Goal: Task Accomplishment & Management: Use online tool/utility

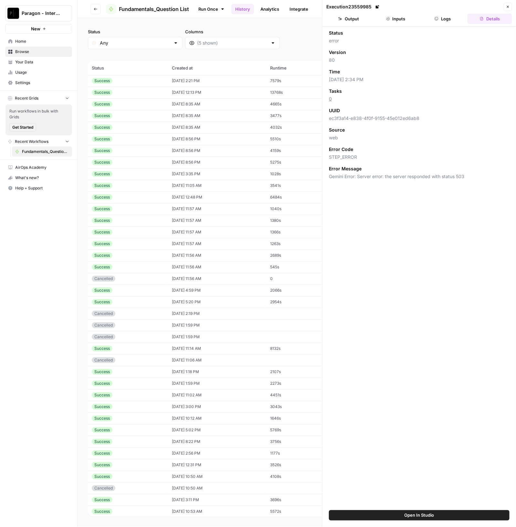
click at [40, 51] on span "Browse" at bounding box center [42, 52] width 54 height 6
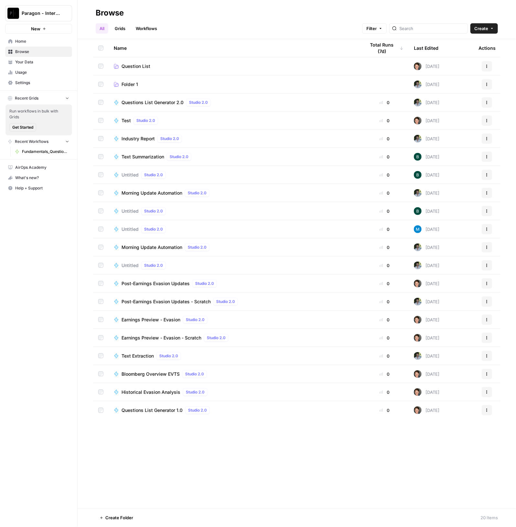
click at [155, 58] on td "Question List" at bounding box center [235, 66] width 252 height 18
click at [153, 67] on link "Question List" at bounding box center [234, 66] width 241 height 6
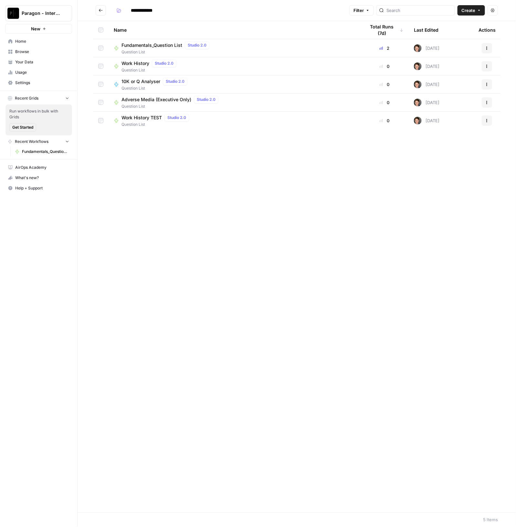
click at [162, 49] on span "Question List" at bounding box center [166, 52] width 90 height 6
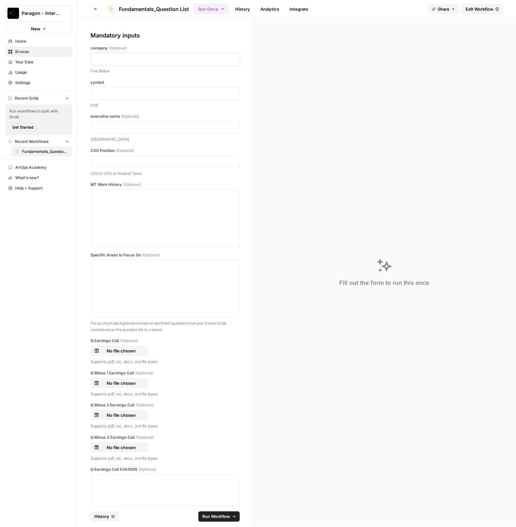
click at [163, 57] on p at bounding box center [165, 59] width 141 height 6
click at [95, 59] on p "******" at bounding box center [162, 59] width 135 height 6
click at [128, 209] on div at bounding box center [165, 218] width 141 height 52
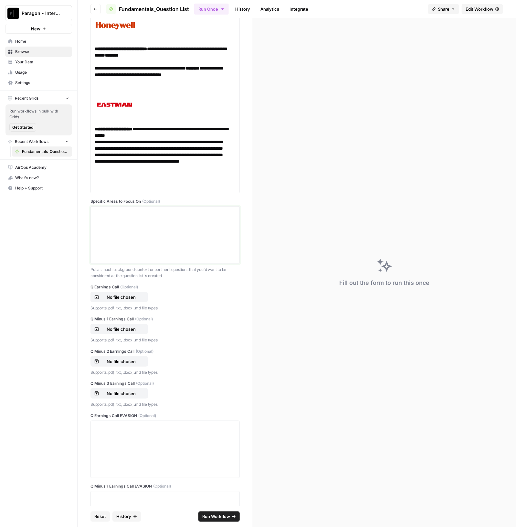
scroll to position [364, 0]
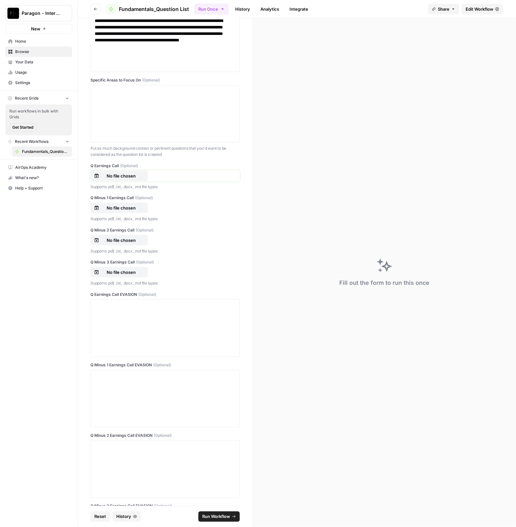
click at [113, 177] on p "No file chosen" at bounding box center [120, 176] width 41 height 6
click at [121, 207] on p "No file chosen" at bounding box center [120, 208] width 41 height 6
click at [119, 241] on p "No file chosen" at bounding box center [120, 240] width 41 height 6
click at [109, 264] on div "Q Minus 3 Earnings Call (Optional) No file chosen Supports .pdf, .txt, .docx, .…" at bounding box center [164, 272] width 149 height 27
click at [113, 269] on p "No file chosen" at bounding box center [120, 272] width 41 height 6
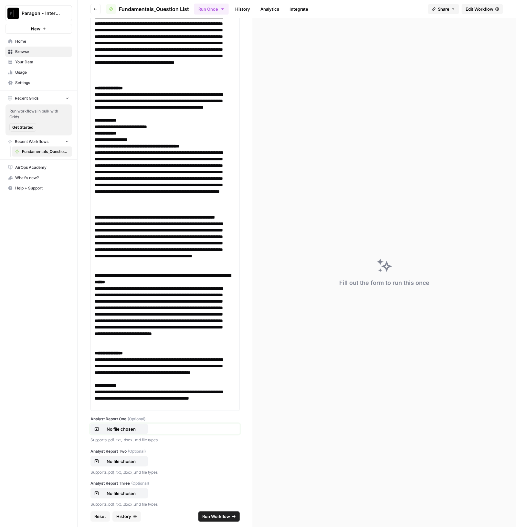
scroll to position [4260, 0]
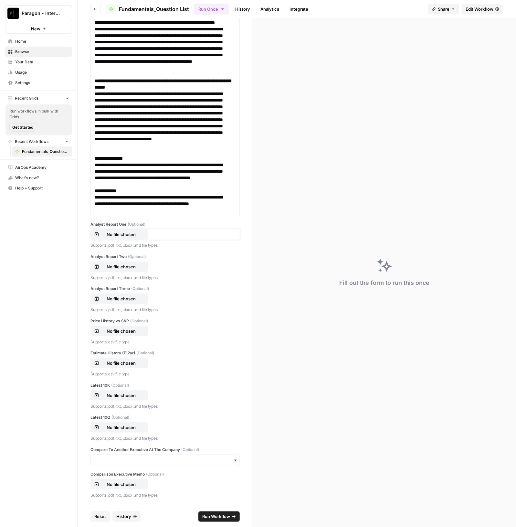
click at [126, 237] on p "No file chosen" at bounding box center [120, 234] width 41 height 6
click at [125, 281] on div "Analyst Report Two (Optional) No file chosen Supports .pdf, .txt, .docx, .md fi…" at bounding box center [164, 267] width 149 height 27
click at [126, 270] on p "No file chosen" at bounding box center [120, 266] width 41 height 6
click at [125, 313] on div "Supports .pdf, .txt, .docx, .md file types" at bounding box center [164, 309] width 149 height 8
click at [124, 302] on p "No file chosen" at bounding box center [120, 298] width 41 height 6
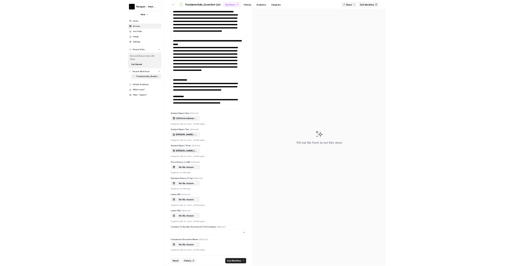
scroll to position [4288, 0]
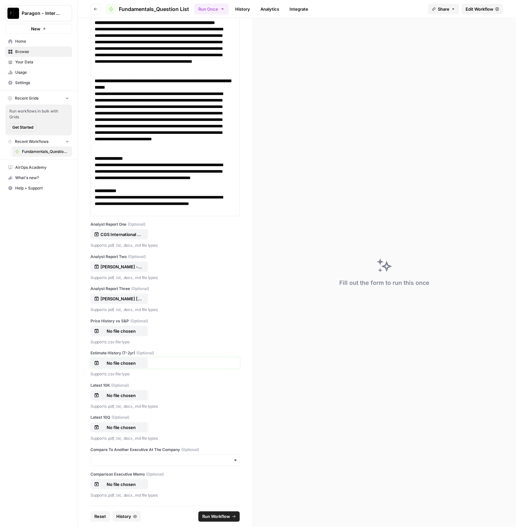
click at [126, 359] on button "No file chosen" at bounding box center [119, 363] width 58 height 10
click at [122, 397] on p "No file chosen" at bounding box center [120, 395] width 41 height 6
click at [136, 328] on p "No file chosen" at bounding box center [120, 331] width 41 height 6
click at [126, 395] on p "No file chosen" at bounding box center [120, 395] width 41 height 6
click at [111, 429] on p "No file chosen" at bounding box center [120, 427] width 41 height 6
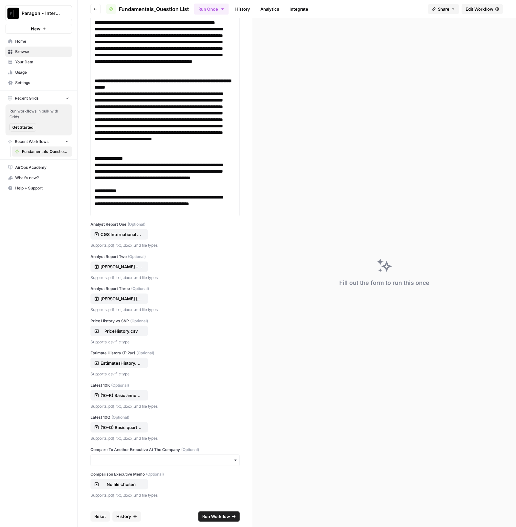
click at [220, 514] on span "Run Workflow" at bounding box center [216, 516] width 28 height 6
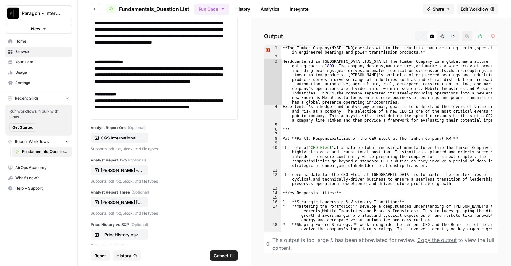
scroll to position [4333, 0]
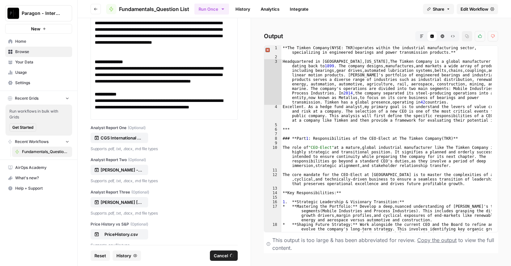
click at [420, 36] on icon "button" at bounding box center [421, 36] width 4 height 4
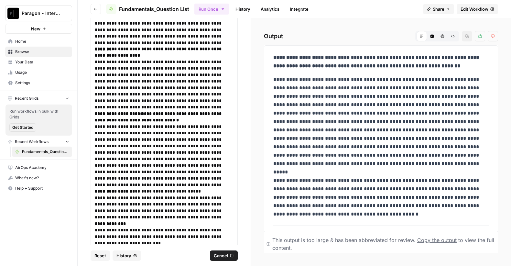
scroll to position [0, 0]
click at [124, 258] on span "History" at bounding box center [123, 255] width 15 height 6
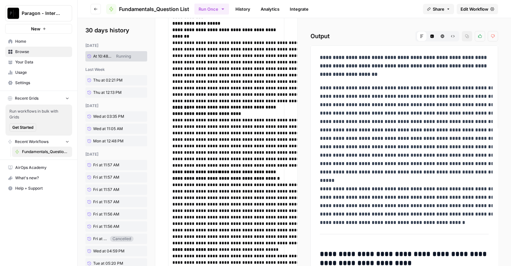
scroll to position [5399, 0]
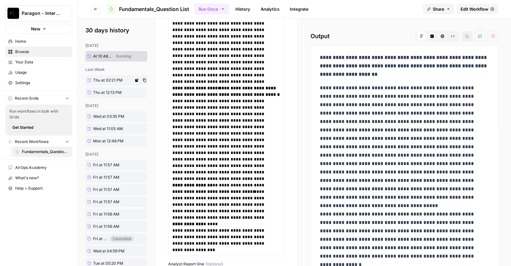
click at [102, 84] on link "Thu at 02:21 PM" at bounding box center [109, 80] width 48 height 10
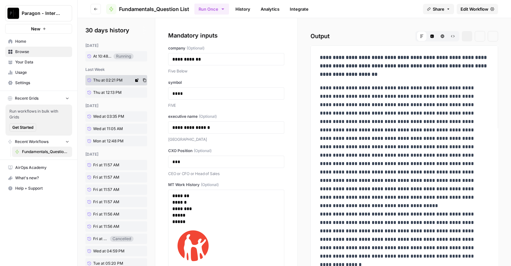
click at [97, 53] on link "At 10:48 AM" at bounding box center [99, 56] width 28 height 10
drag, startPoint x: 162, startPoint y: 200, endPoint x: 421, endPoint y: 32, distance: 308.3
click at [404, 167] on section "**********" at bounding box center [294, 142] width 433 height 248
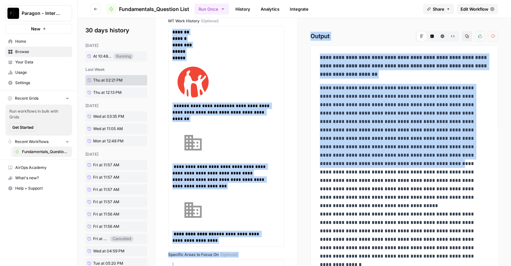
click at [381, 33] on h2 "Output Markdown Code Editor HTML Viewer Raw Output Copy Thumbs up Thumbs down" at bounding box center [403, 36] width 187 height 10
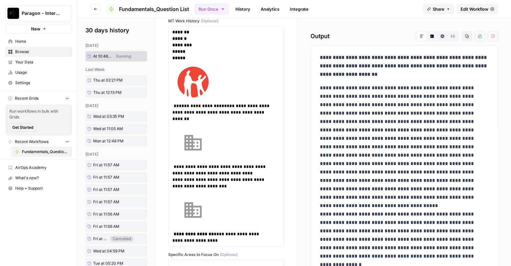
scroll to position [119, 0]
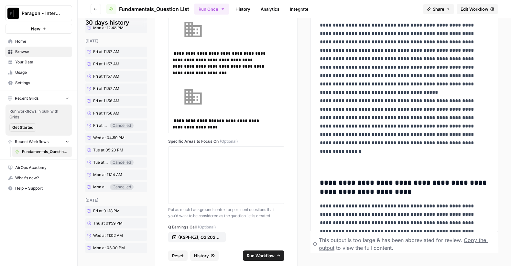
click at [177, 258] on span "Reset" at bounding box center [178, 255] width 12 height 6
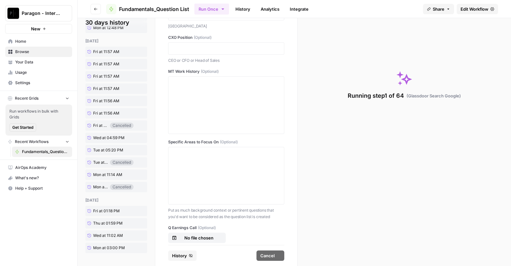
click at [200, 258] on footer "History Cancel" at bounding box center [226, 255] width 116 height 21
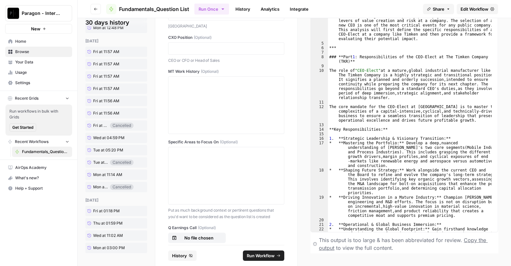
click at [191, 257] on icon "button" at bounding box center [191, 255] width 4 height 4
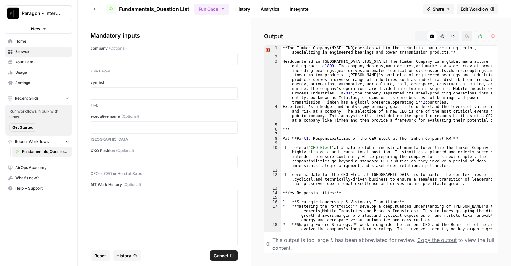
click at [92, 253] on button "Reset" at bounding box center [99, 255] width 19 height 10
click at [129, 61] on p at bounding box center [164, 59] width 139 height 6
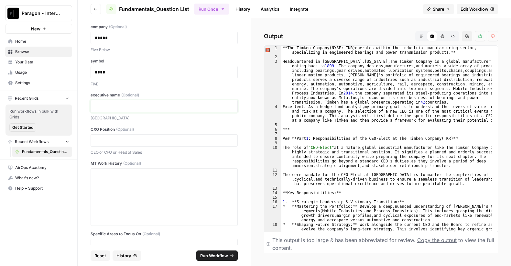
scroll to position [21, 0]
click at [60, 251] on div "Paragon - Internal Usage New Home Browse Your Data Usage Settings Recent Grids …" at bounding box center [38, 133] width 77 height 266
click at [136, 106] on p at bounding box center [164, 106] width 139 height 6
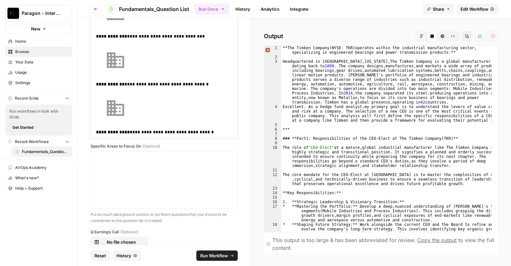
scroll to position [419, 0]
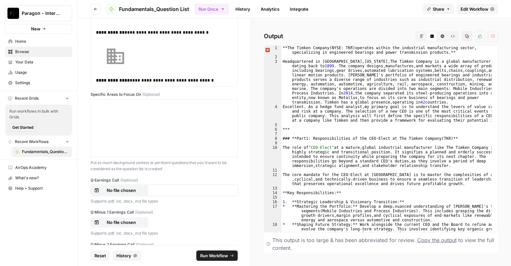
click at [132, 189] on p "No file chosen" at bounding box center [120, 190] width 41 height 6
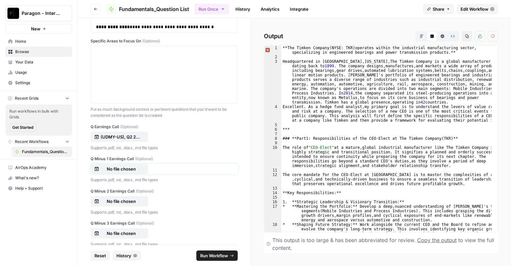
click at [131, 164] on button "No file chosen" at bounding box center [119, 169] width 58 height 10
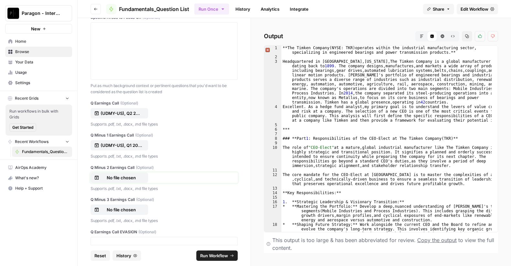
click at [126, 175] on p "No file chosen" at bounding box center [120, 177] width 41 height 6
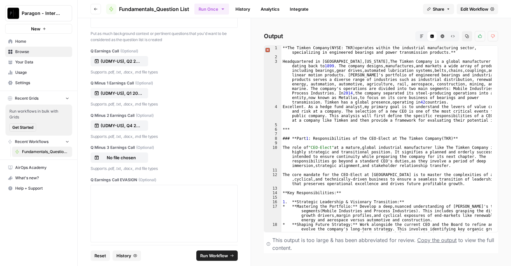
click at [123, 151] on div "Q Minus 3 Earnings Call (Optional) No file chosen Supports .pdf, .txt, .docx, .…" at bounding box center [163, 157] width 147 height 27
click at [118, 154] on p "No file chosen" at bounding box center [120, 157] width 41 height 6
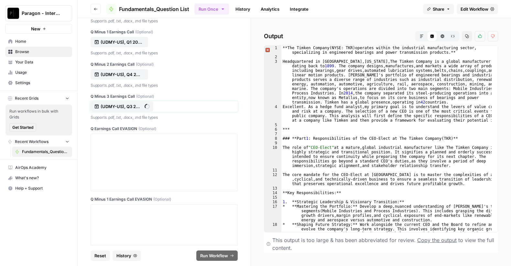
scroll to position [599, 0]
click at [150, 140] on p at bounding box center [164, 139] width 139 height 6
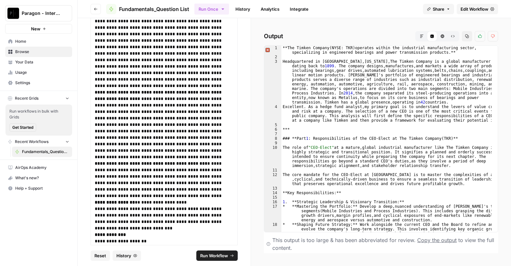
scroll to position [5107, 0]
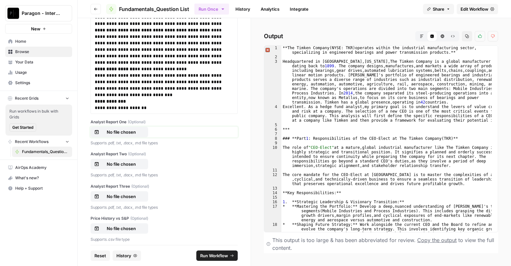
click at [127, 131] on p "No file chosen" at bounding box center [120, 132] width 41 height 6
click at [130, 165] on p "No file chosen" at bounding box center [120, 164] width 41 height 6
click at [132, 196] on p "No file chosen" at bounding box center [120, 196] width 41 height 6
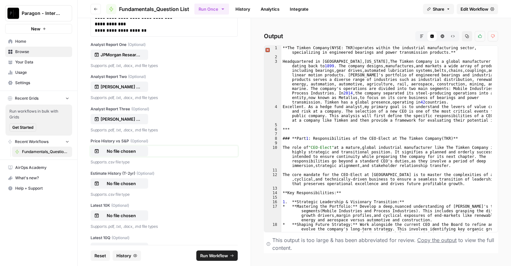
click at [116, 150] on p "No file chosen" at bounding box center [120, 151] width 41 height 6
click at [128, 185] on p "No file chosen" at bounding box center [120, 183] width 41 height 6
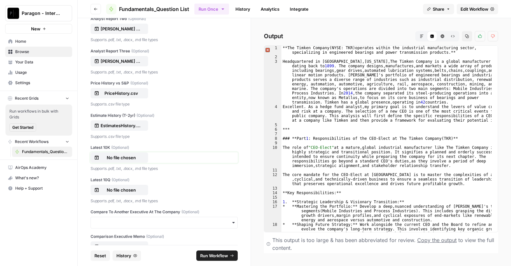
click at [123, 156] on p "No file chosen" at bounding box center [120, 157] width 41 height 6
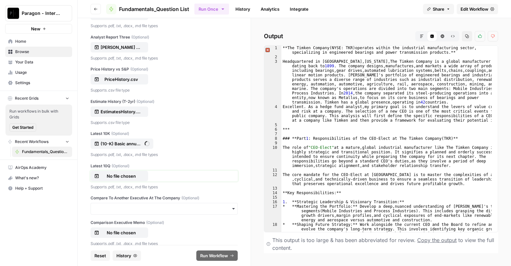
click at [130, 171] on button "No file chosen" at bounding box center [119, 176] width 58 height 10
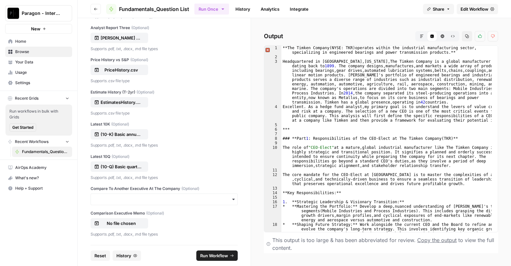
click at [211, 258] on span "Run Workflow" at bounding box center [214, 255] width 28 height 6
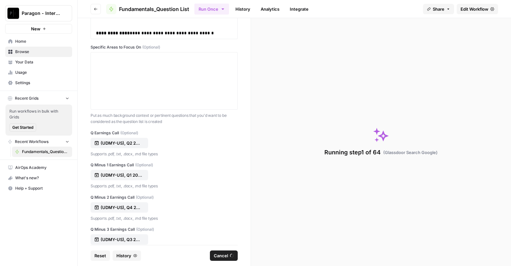
scroll to position [0, 0]
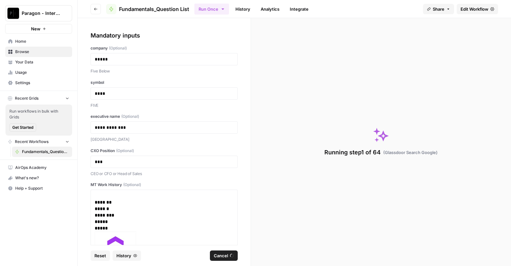
click at [227, 38] on div "Mandatory inputs" at bounding box center [163, 35] width 147 height 9
